Goal: Find specific page/section: Find specific page/section

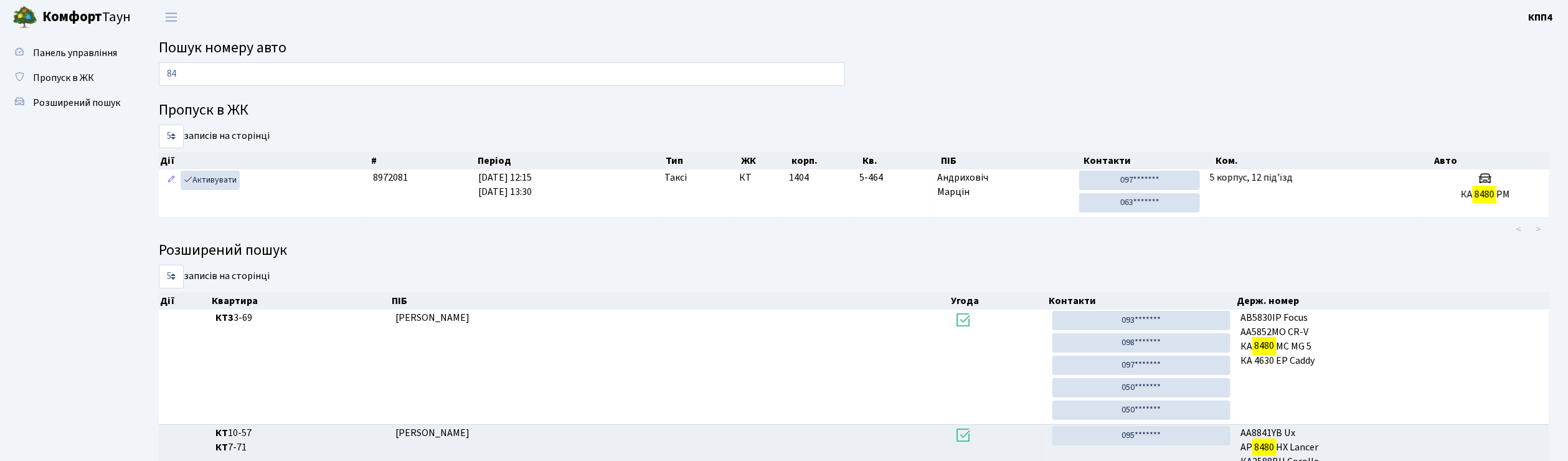
type input "8"
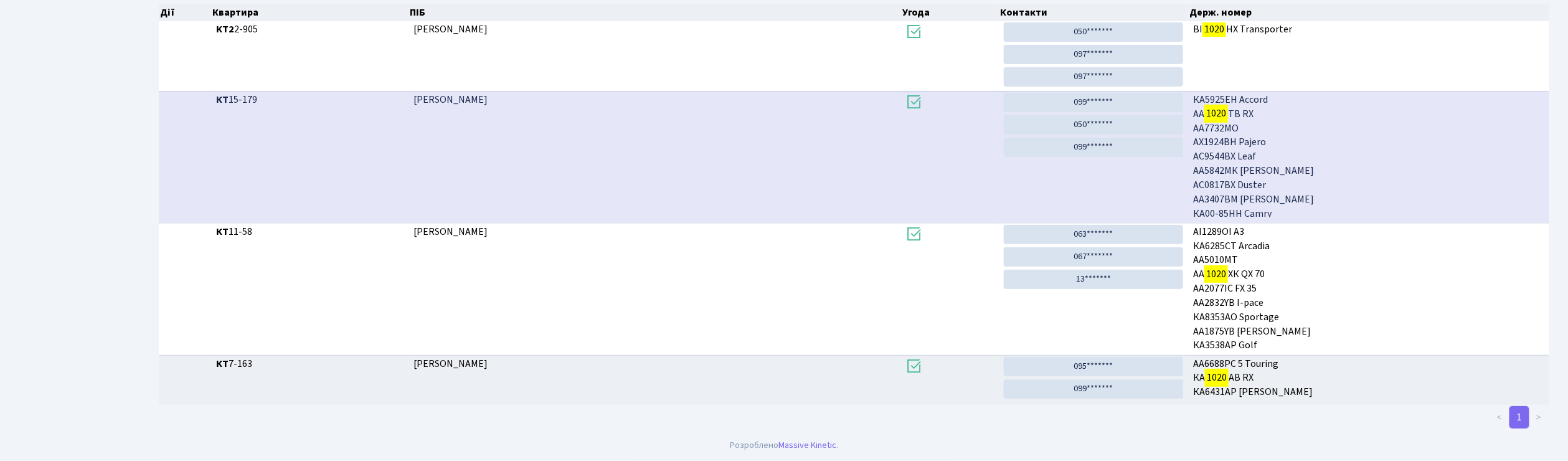
scroll to position [68, 0]
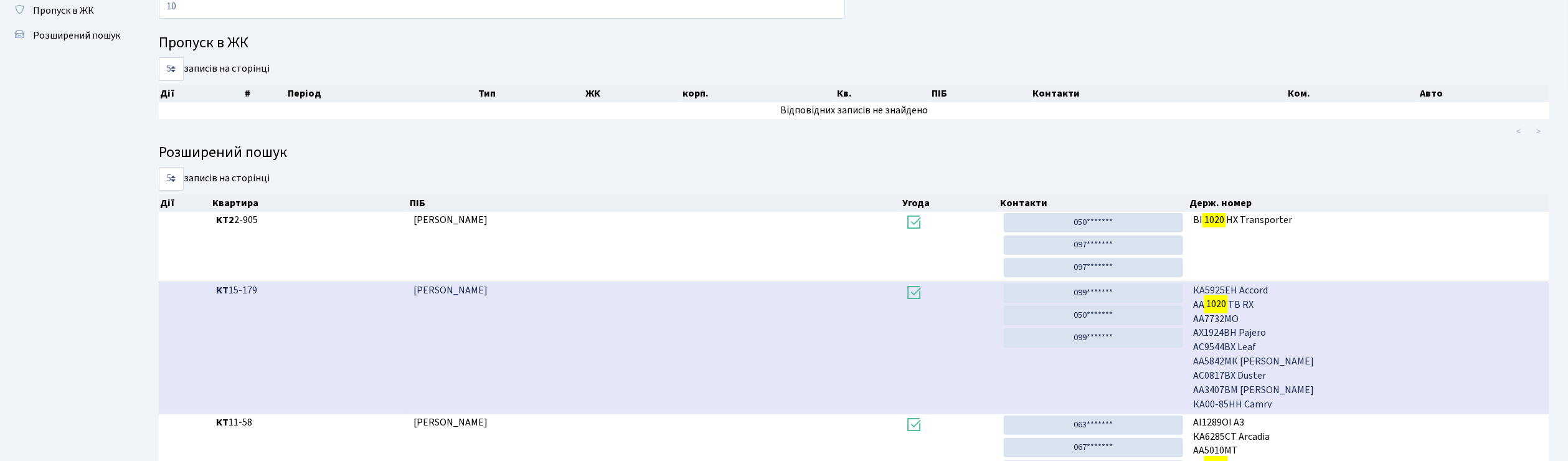
type input "1"
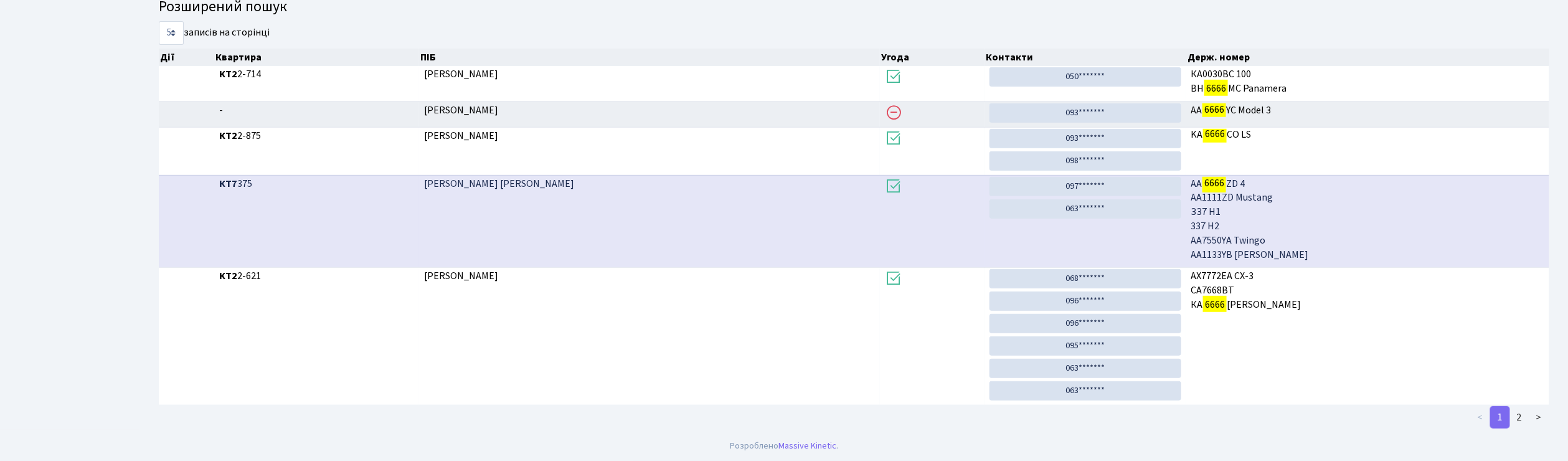
scroll to position [272, 0]
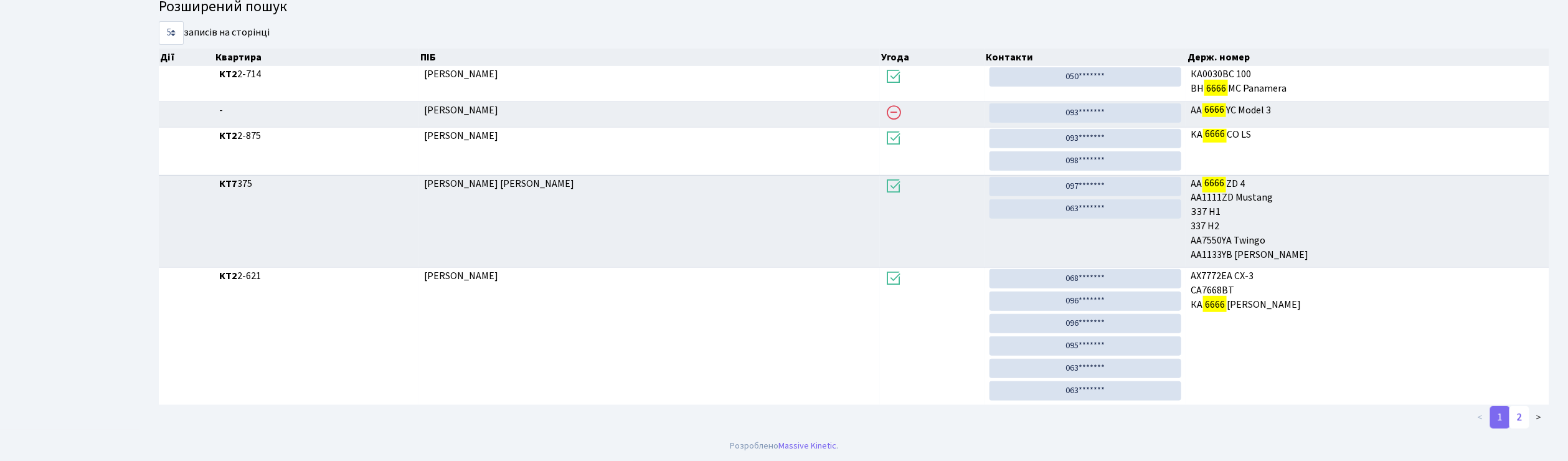
click at [1519, 417] on link "2" at bounding box center [1519, 417] width 20 height 23
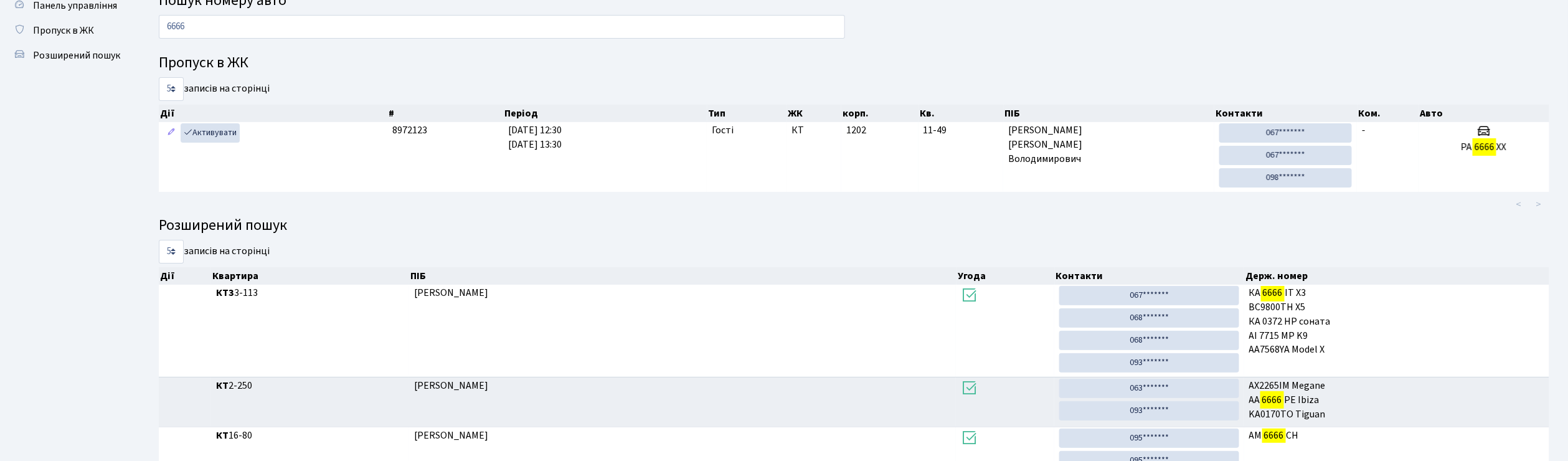
scroll to position [25, 0]
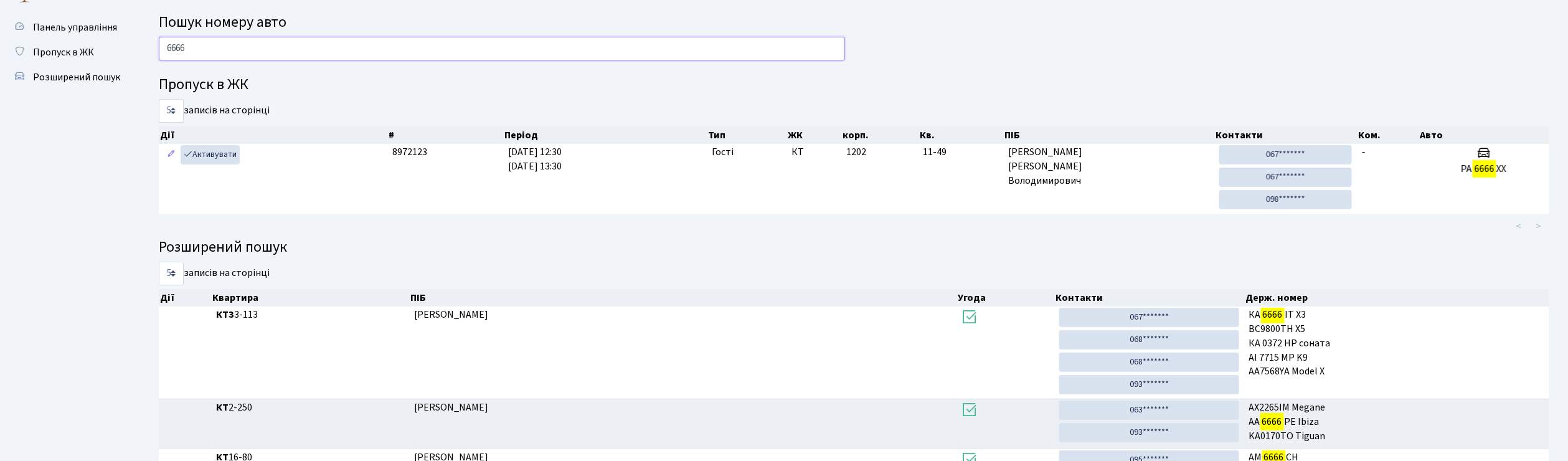
click at [222, 47] on input "6666" at bounding box center [502, 49] width 686 height 23
type input "6"
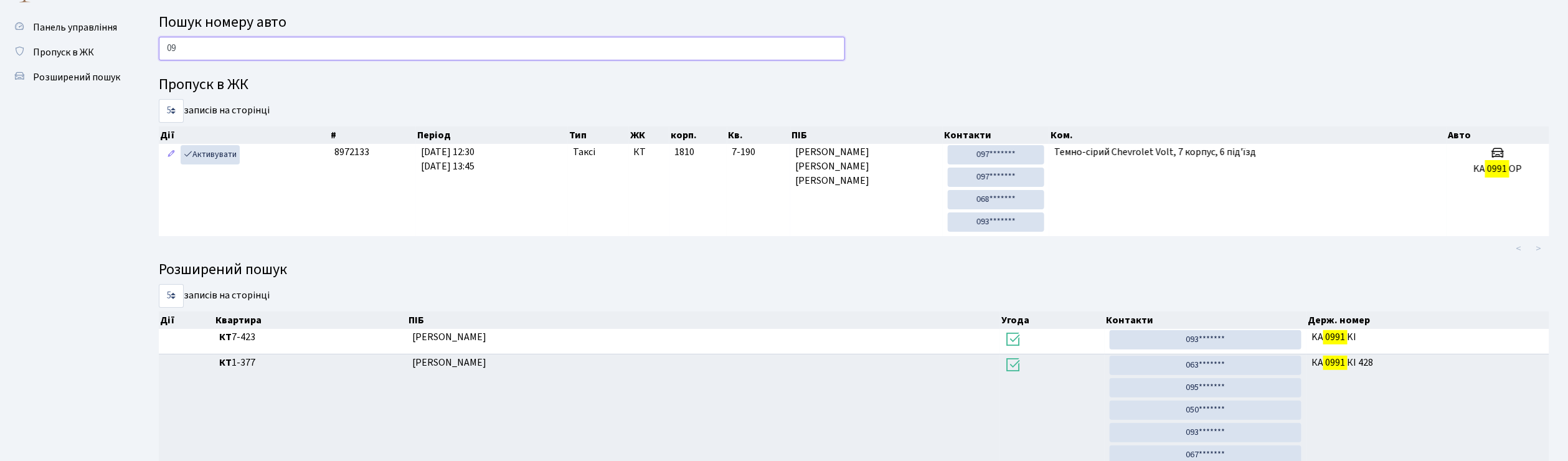
type input "0"
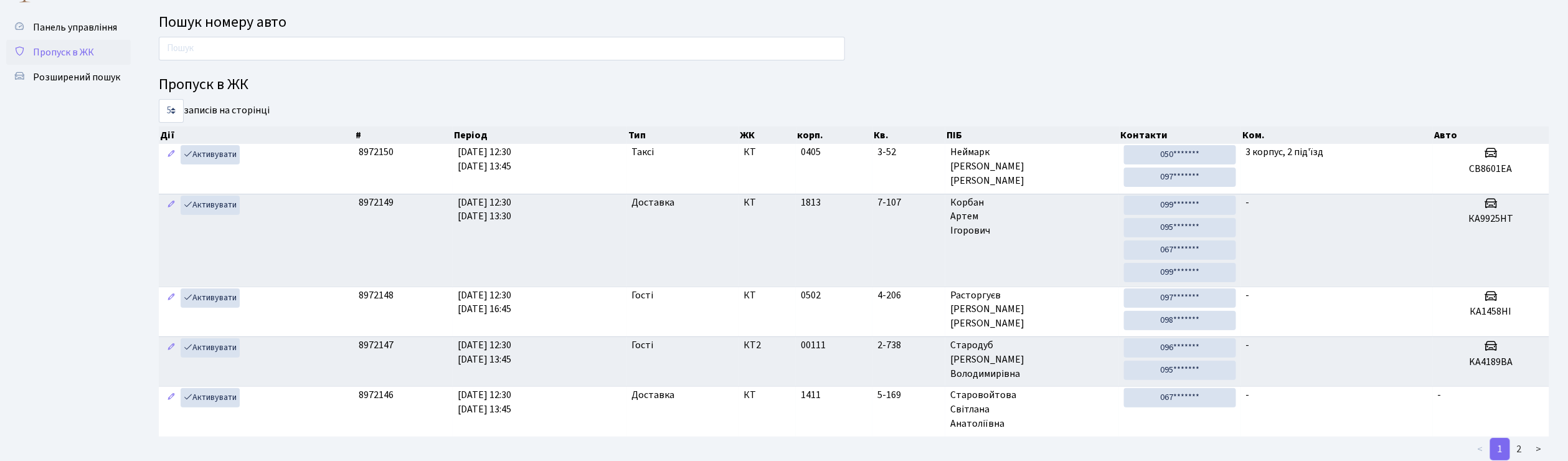
click at [72, 48] on span "Пропуск в ЖК" at bounding box center [64, 52] width 61 height 14
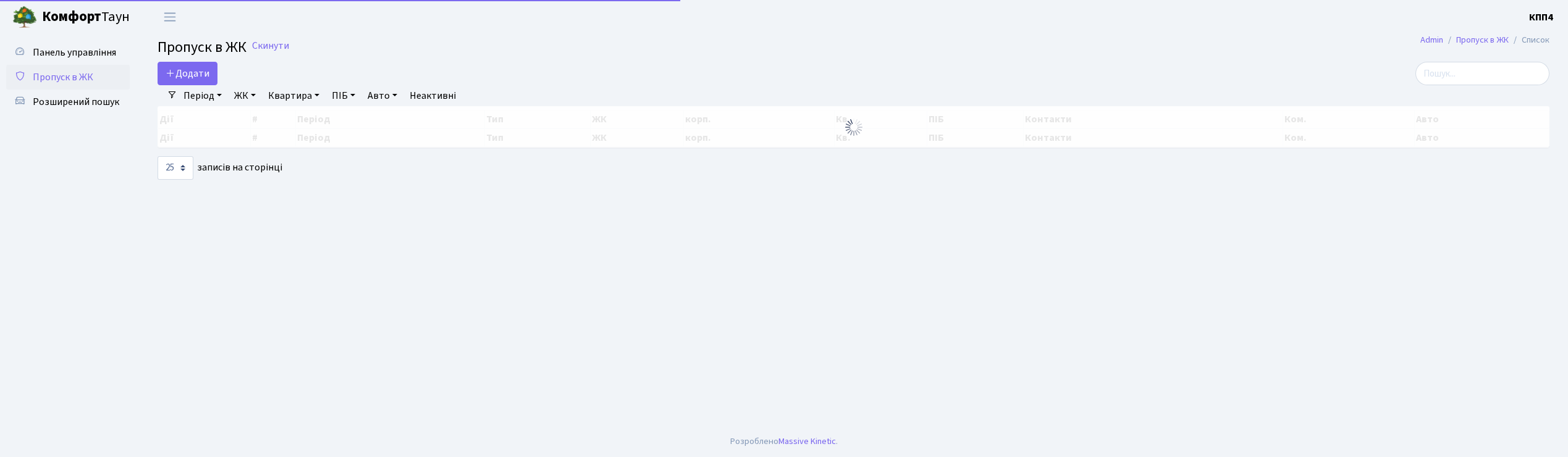
select select "25"
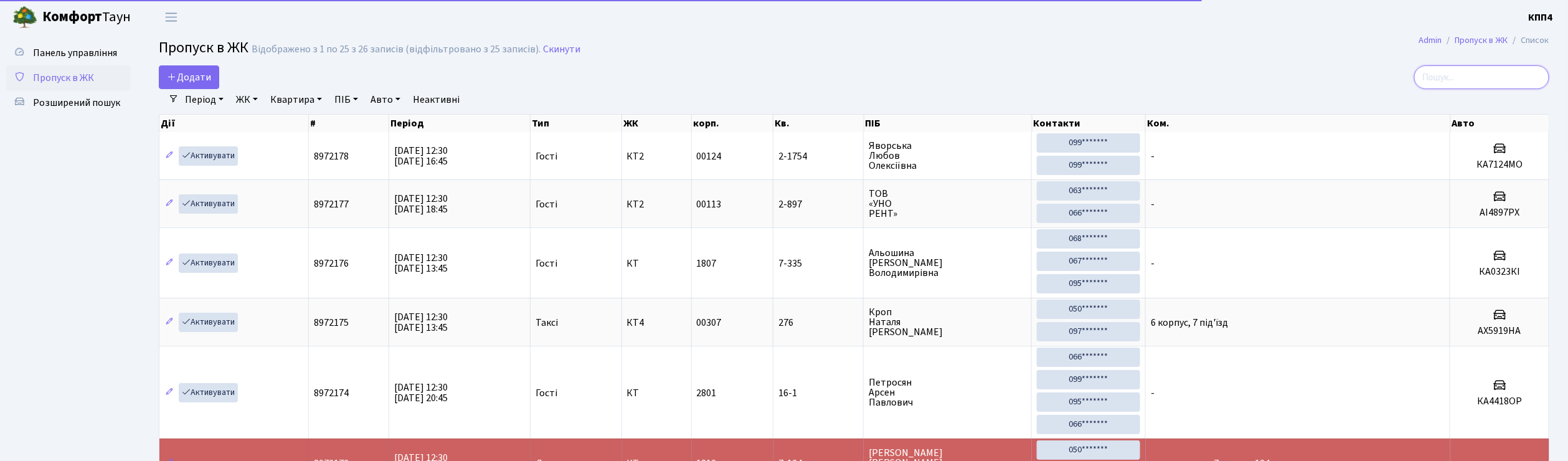
click at [1468, 75] on input "search" at bounding box center [1482, 77] width 135 height 23
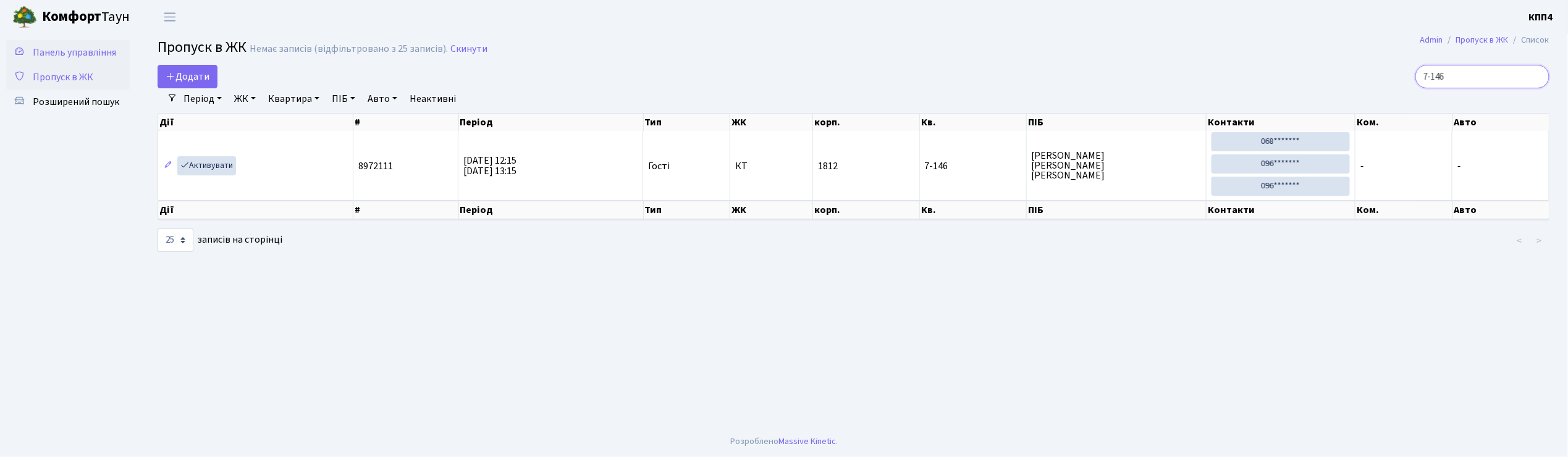
type input "7-146"
click at [82, 55] on span "Панель управління" at bounding box center [74, 52] width 83 height 14
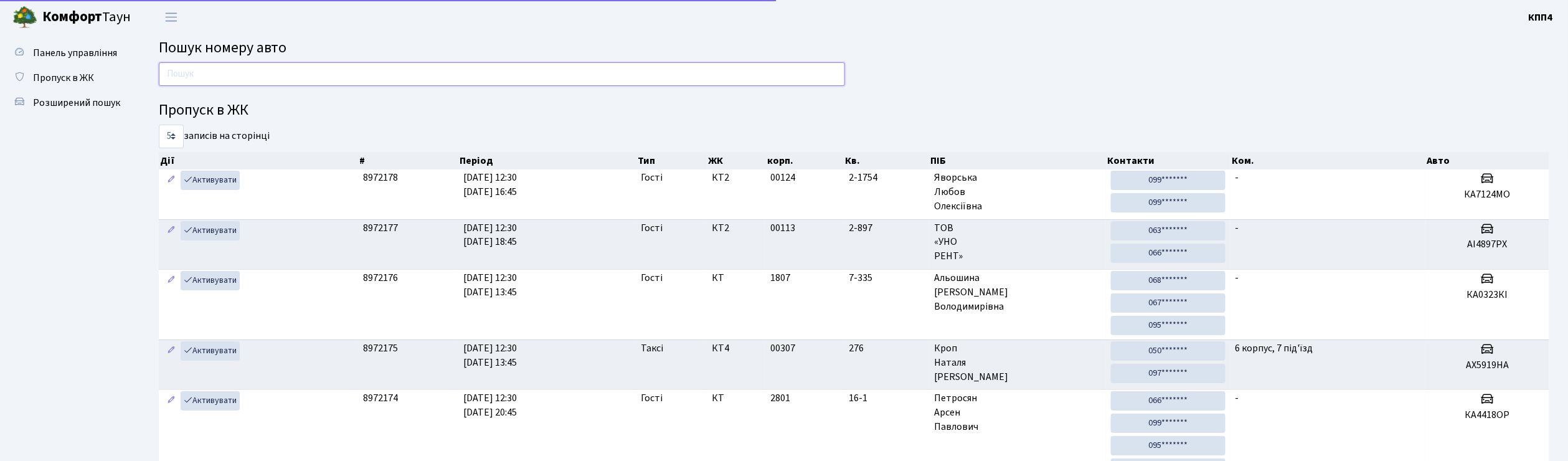
click at [183, 72] on input "text" at bounding box center [502, 74] width 686 height 23
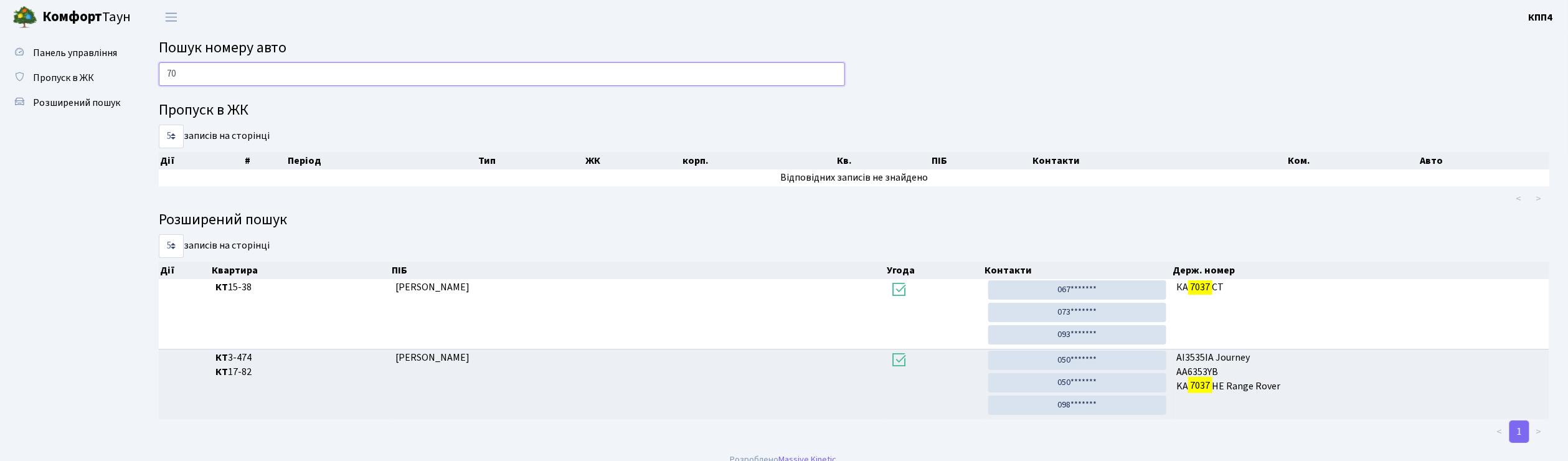
type input "7"
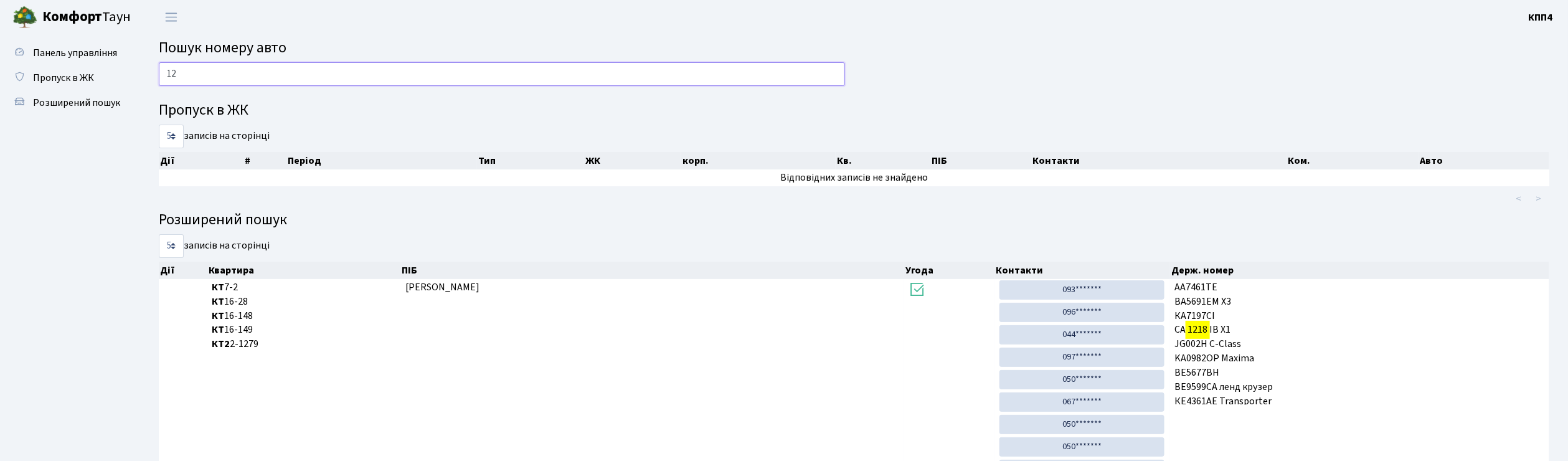
type input "1"
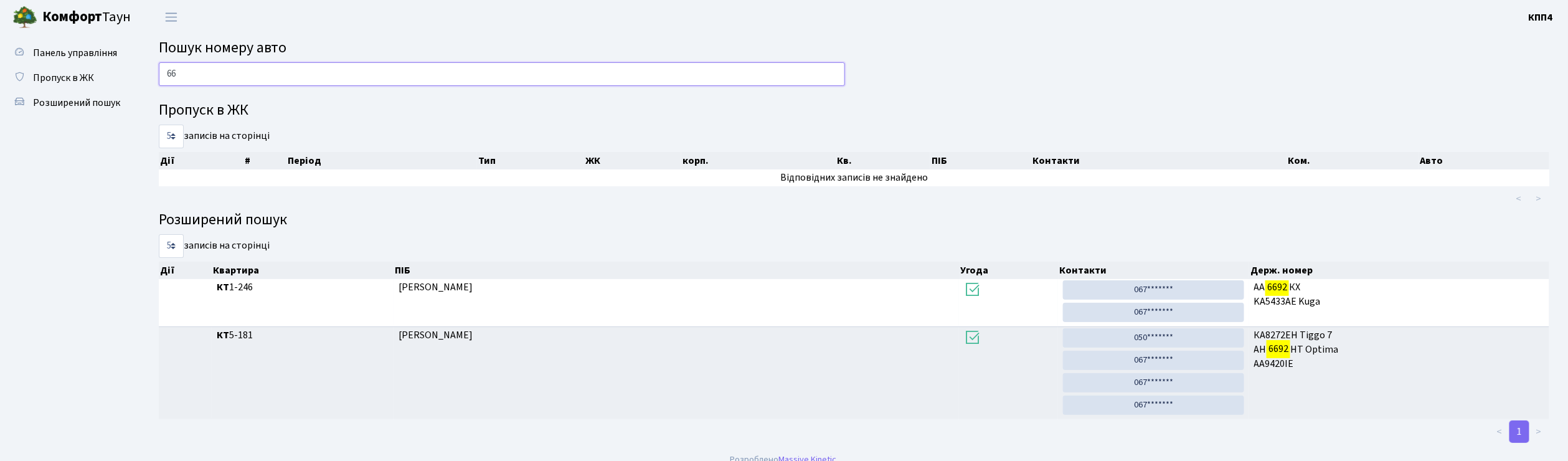
type input "6"
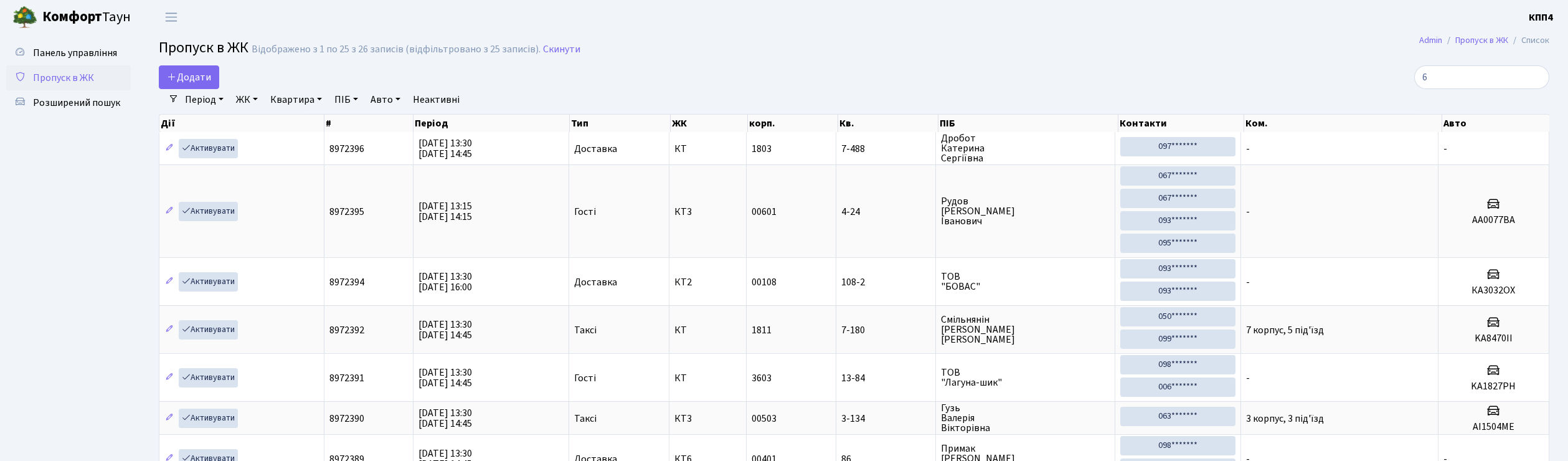
select select "25"
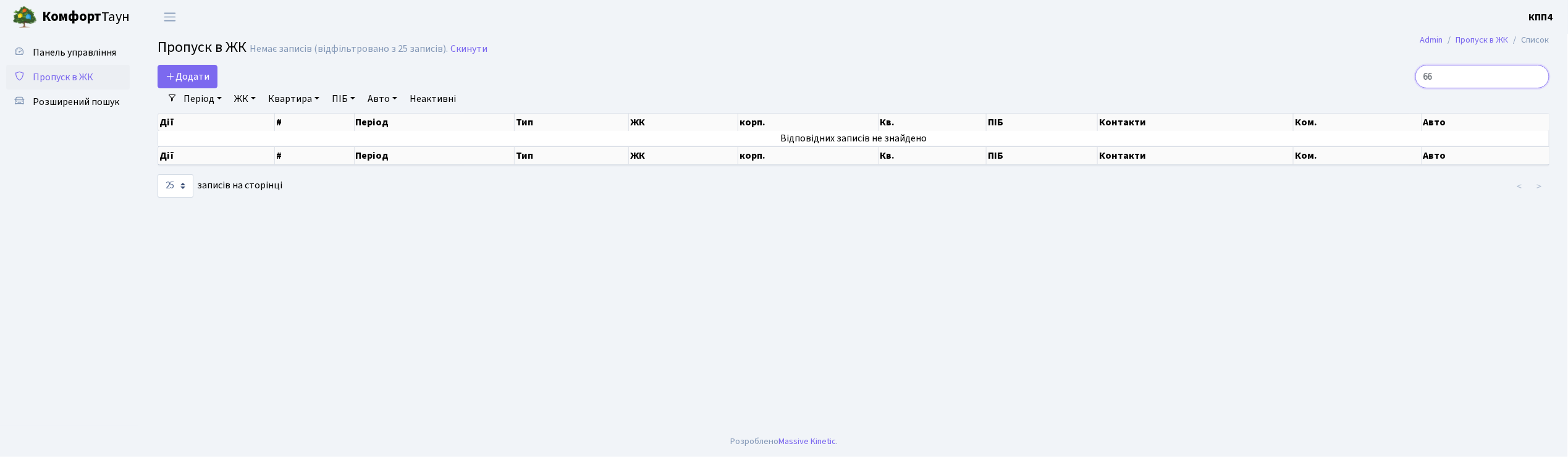
type input "6"
